Goal: Task Accomplishment & Management: Manage account settings

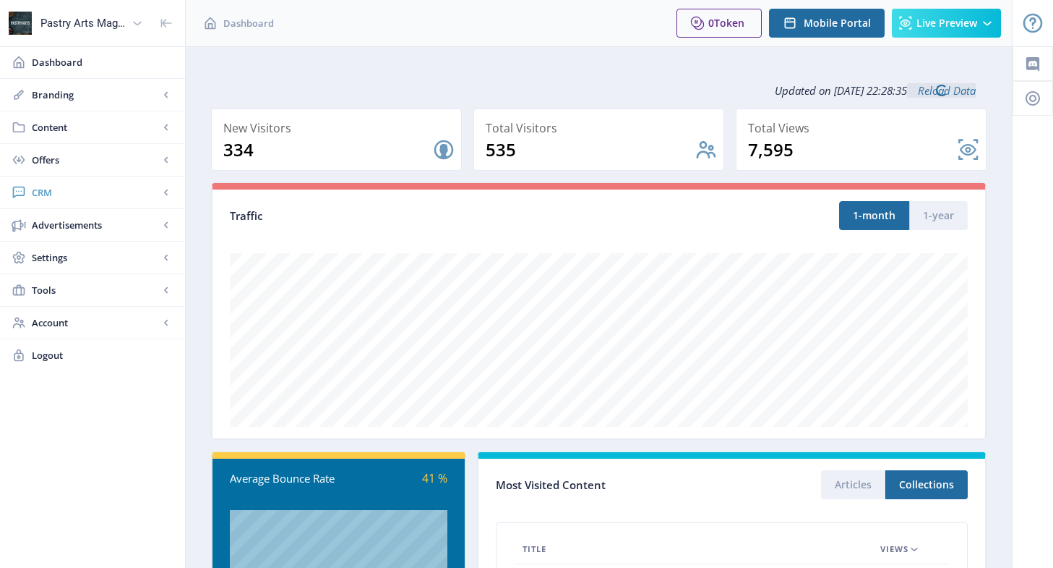
click at [132, 187] on span "CRM" at bounding box center [95, 192] width 127 height 14
click at [90, 228] on span "Readers" at bounding box center [108, 225] width 124 height 14
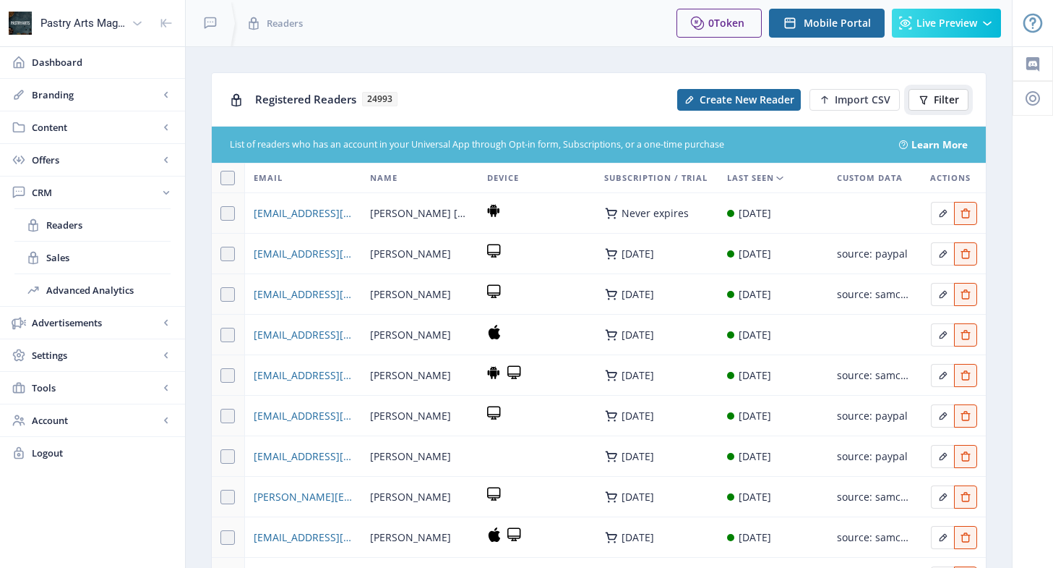
click at [938, 91] on button "Filter" at bounding box center [939, 100] width 60 height 22
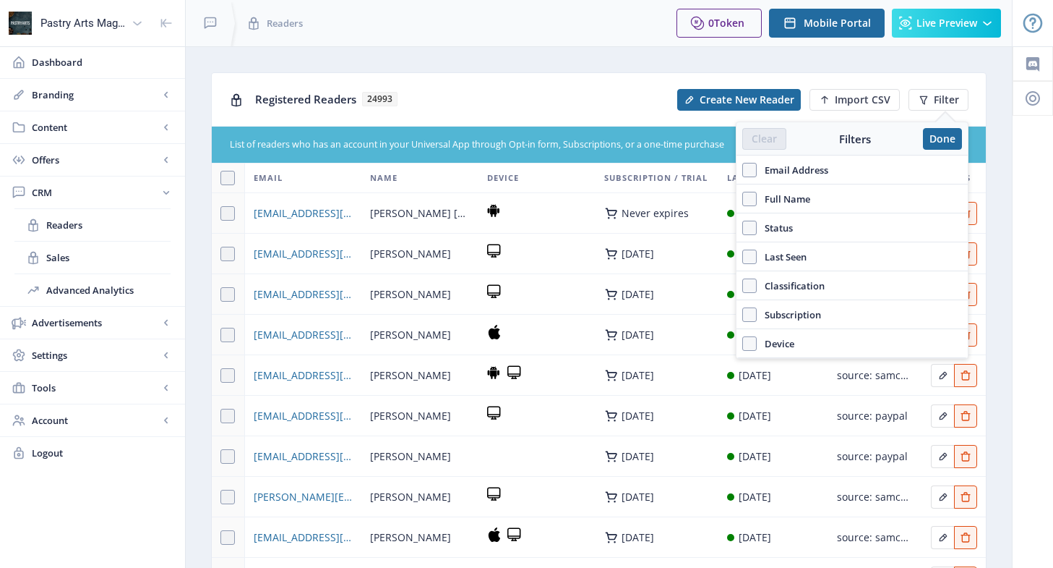
click at [803, 174] on span "Email Address" at bounding box center [793, 169] width 72 height 17
click at [743, 170] on input "Email Address" at bounding box center [743, 169] width 1 height 1
checkbox input "true"
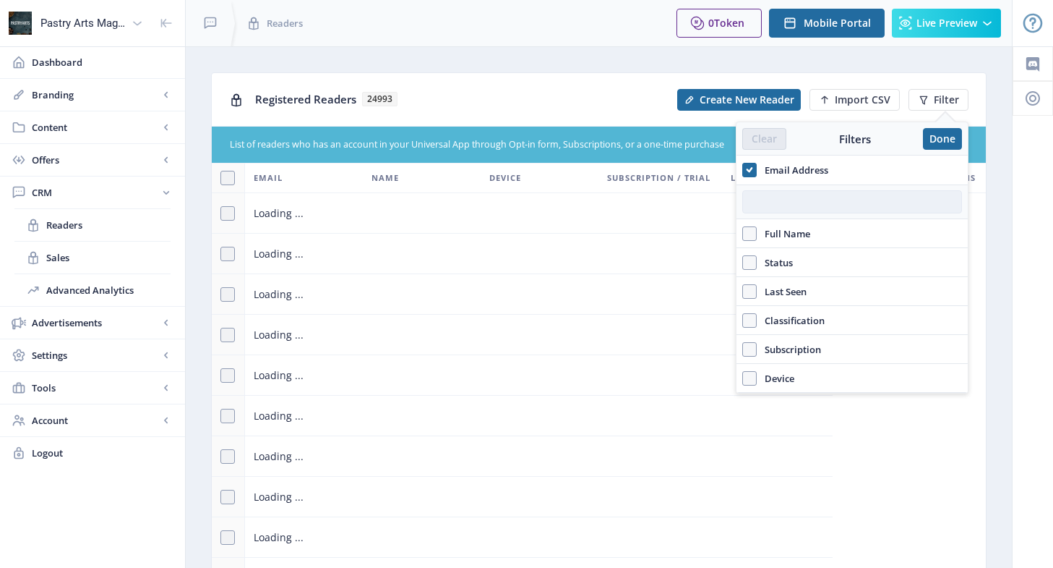
click at [803, 194] on input "text" at bounding box center [853, 201] width 220 height 23
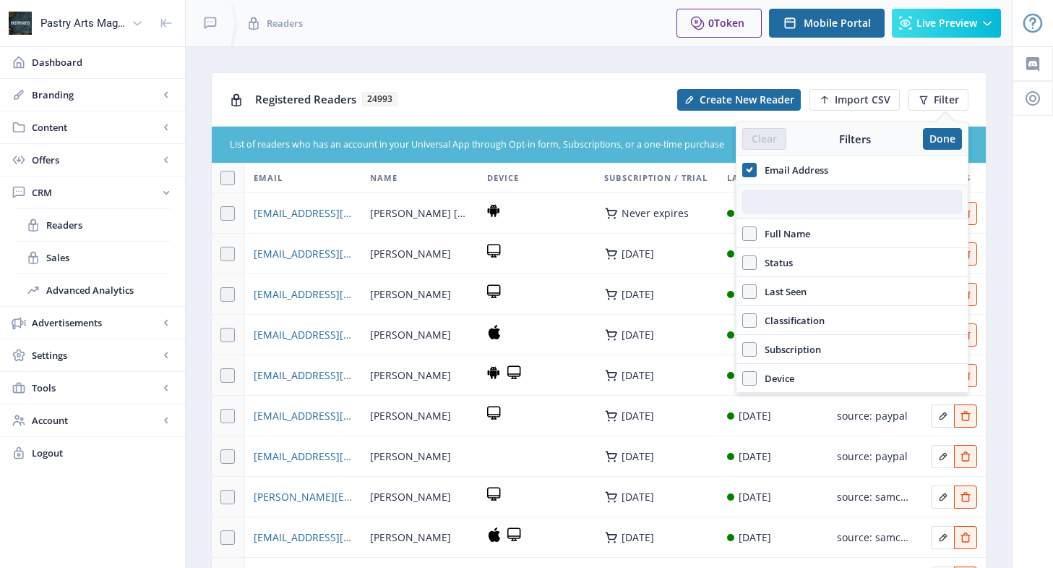
paste input "[EMAIL_ADDRESS][DOMAIN_NAME]"
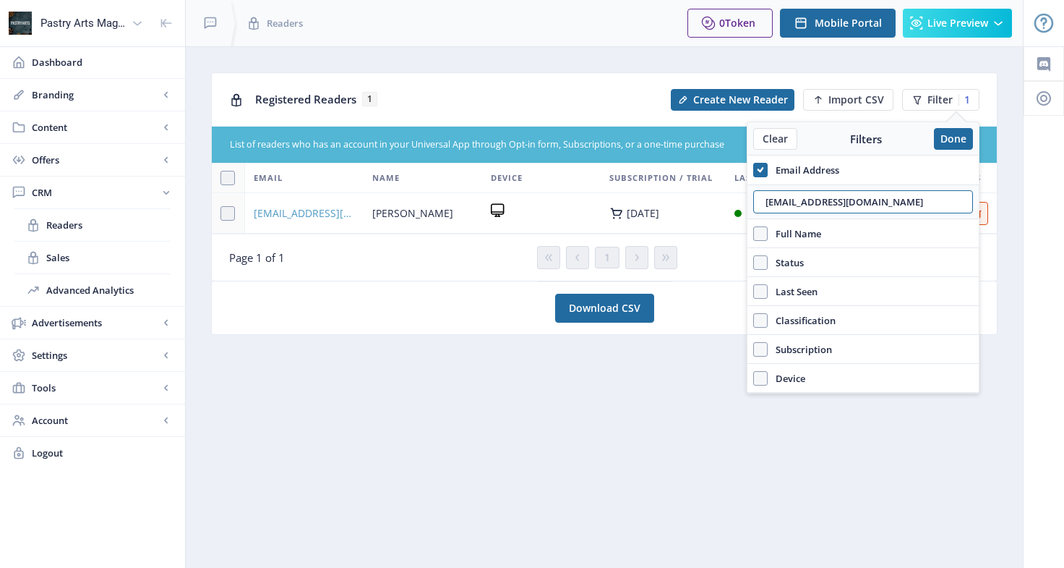
type input "[EMAIL_ADDRESS][DOMAIN_NAME]"
click at [287, 213] on span "[EMAIL_ADDRESS][DOMAIN_NAME]" at bounding box center [304, 213] width 101 height 17
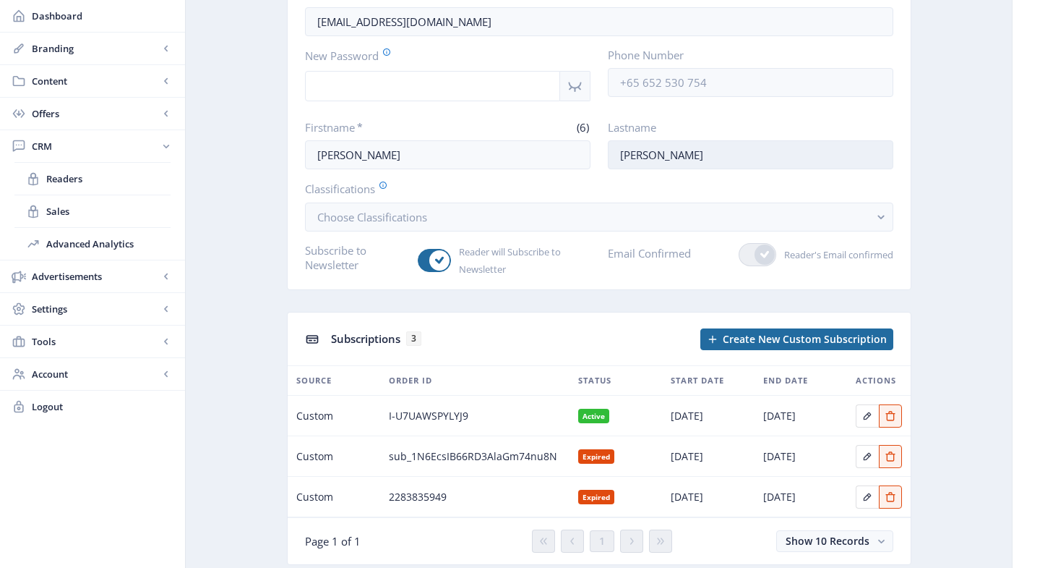
scroll to position [192, 0]
